Goal: Task Accomplishment & Management: Use online tool/utility

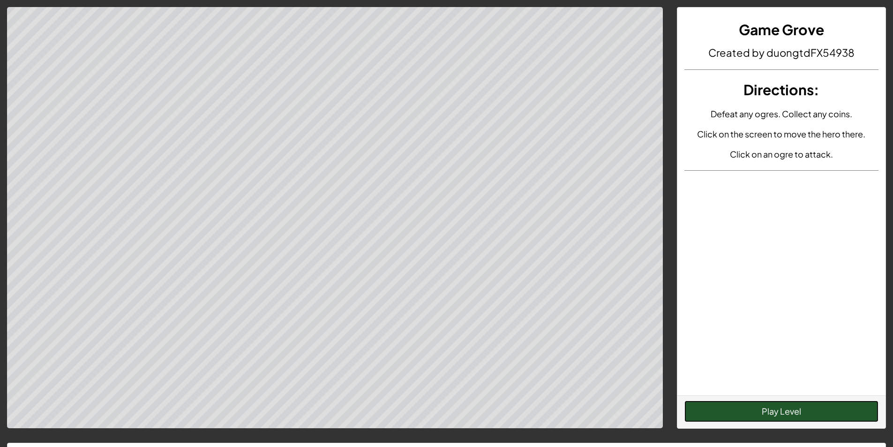
click at [785, 401] on button "Play Level" at bounding box center [781, 411] width 194 height 22
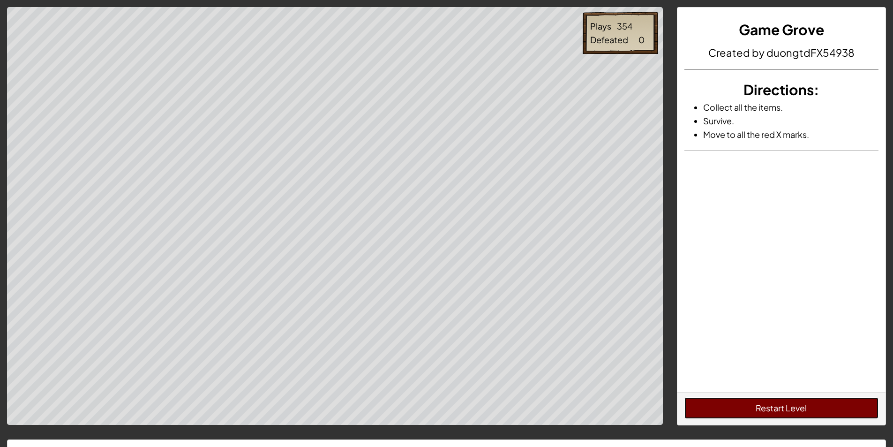
click at [821, 409] on button "Restart Level" at bounding box center [781, 408] width 194 height 22
click at [727, 404] on button "Restart Level" at bounding box center [781, 408] width 194 height 22
click at [759, 404] on button "Restart Level" at bounding box center [781, 408] width 194 height 22
click at [845, 410] on button "Restart Level" at bounding box center [781, 408] width 194 height 22
click at [742, 411] on button "Restart Level" at bounding box center [781, 408] width 194 height 22
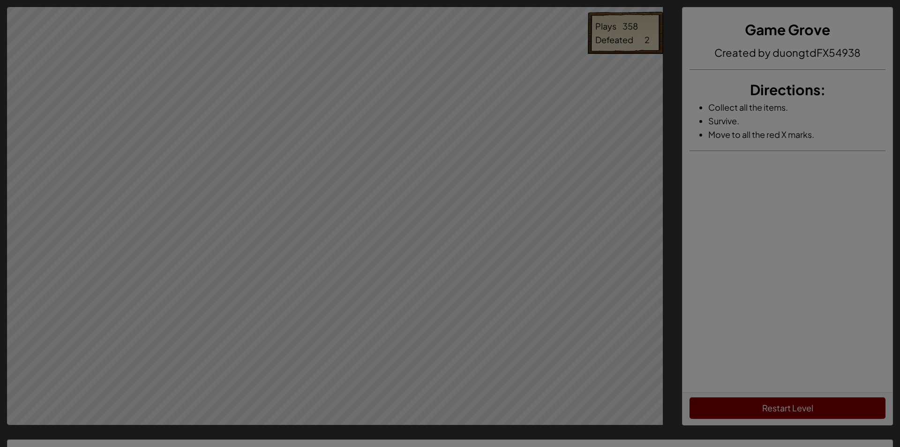
click at [190, 187] on body "Plays 358 Defeated 2 Game Grove Created by duongtdFX54938 Directions : Collect …" at bounding box center [450, 265] width 900 height 531
